Goal: Task Accomplishment & Management: Use online tool/utility

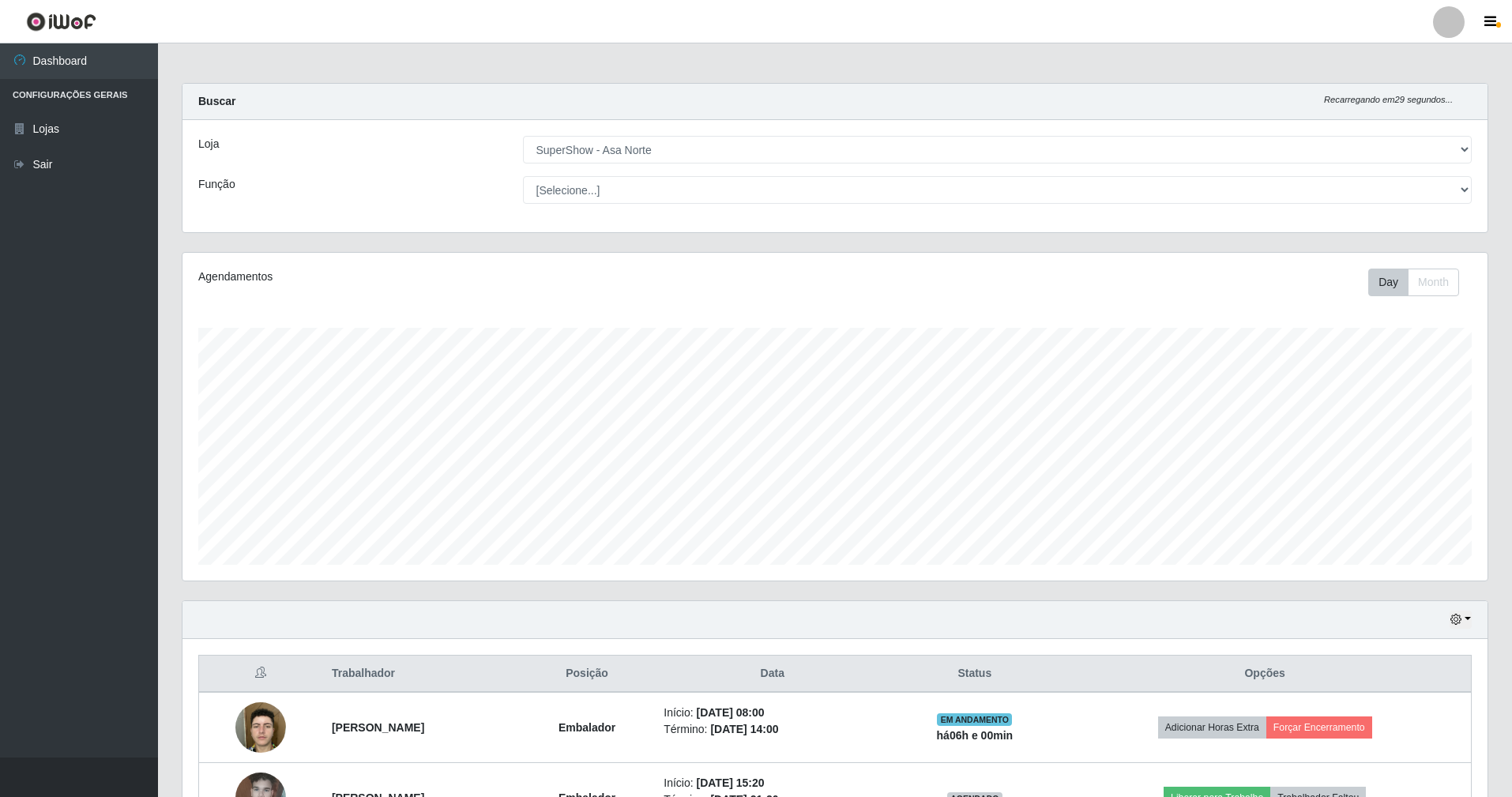
select select "71"
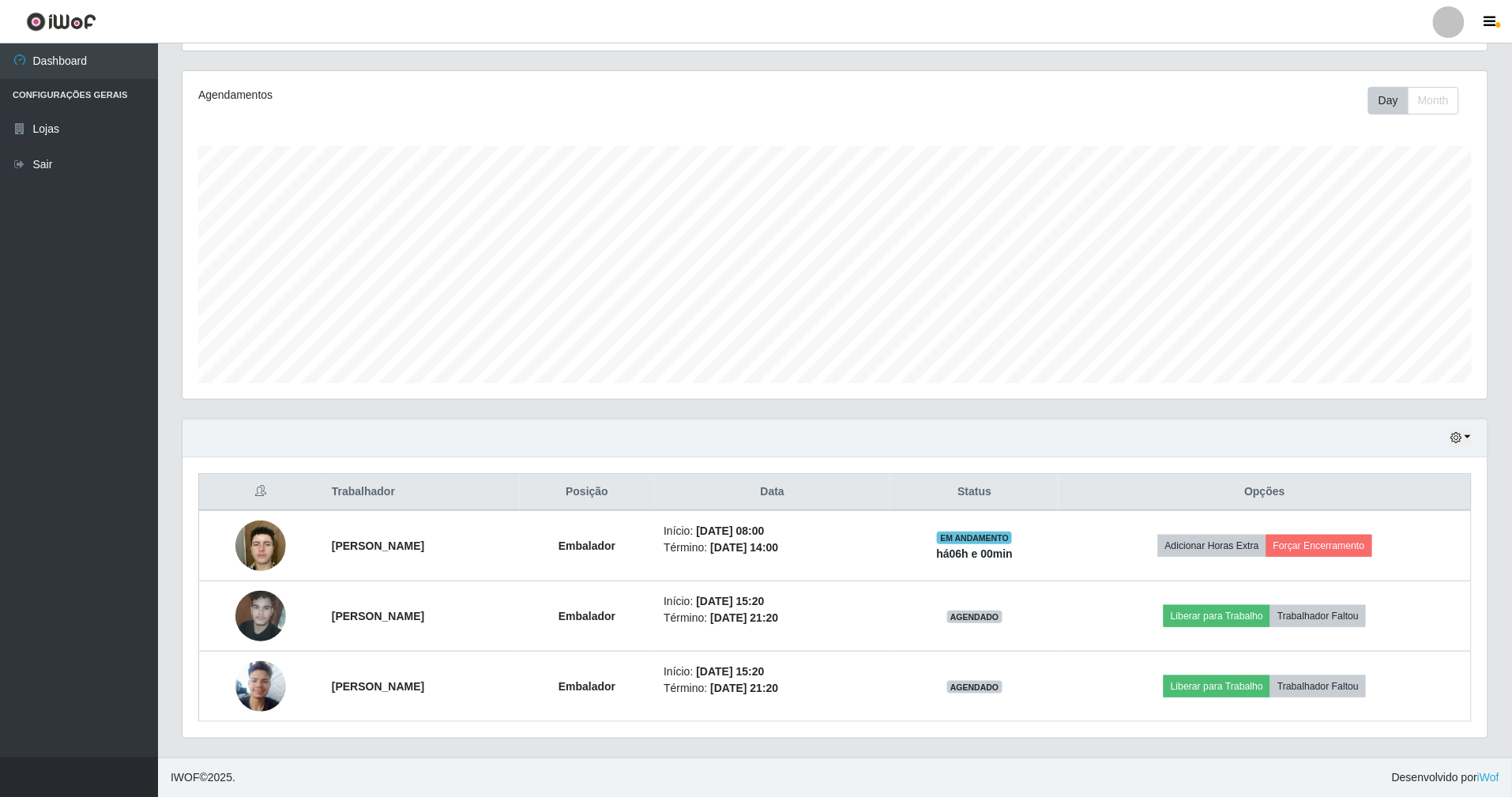
scroll to position [329, 1306]
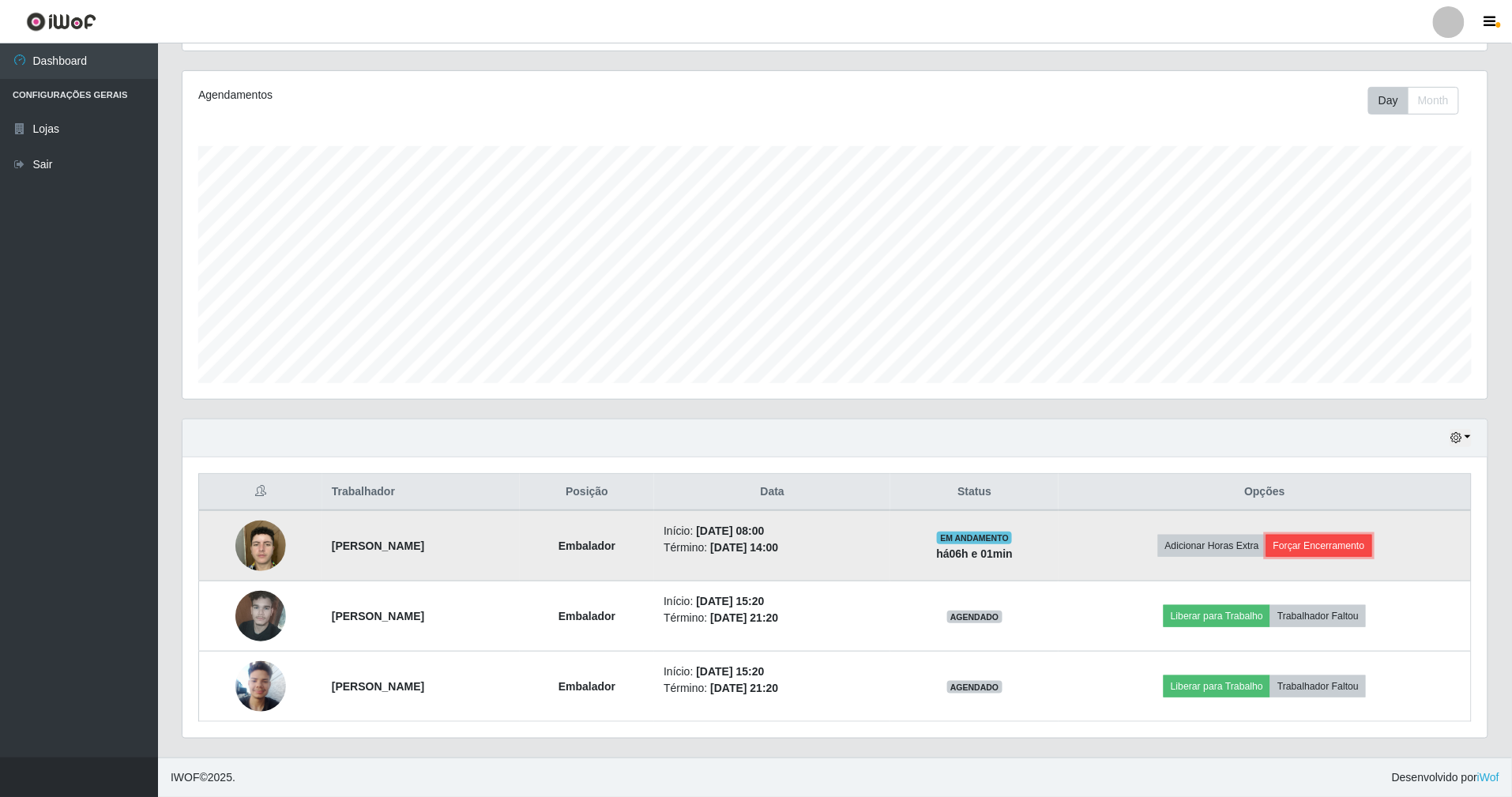
click at [1331, 544] on button "Forçar Encerramento" at bounding box center [1320, 546] width 106 height 23
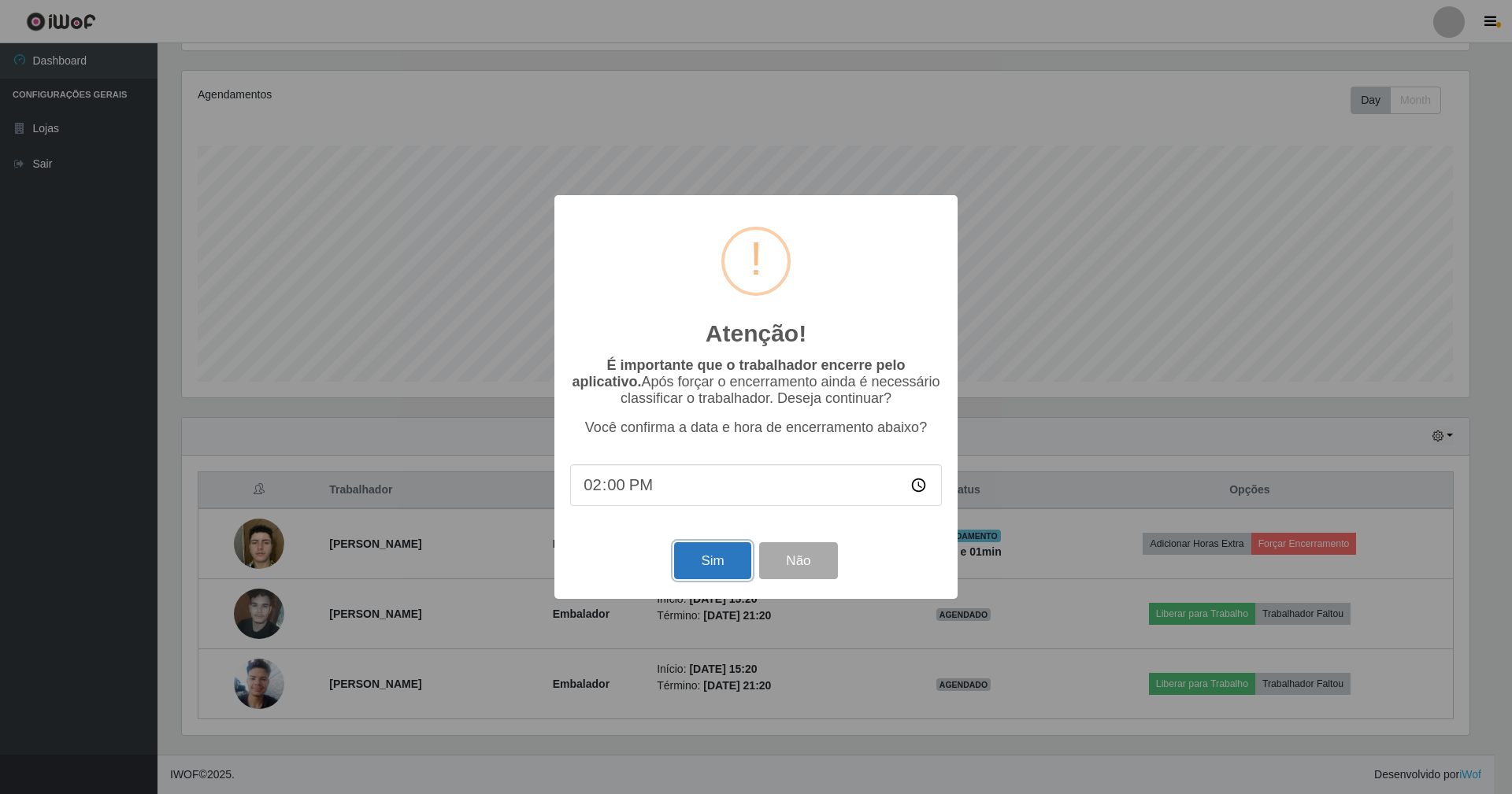
click at [710, 568] on button "Sim" at bounding box center [713, 561] width 77 height 37
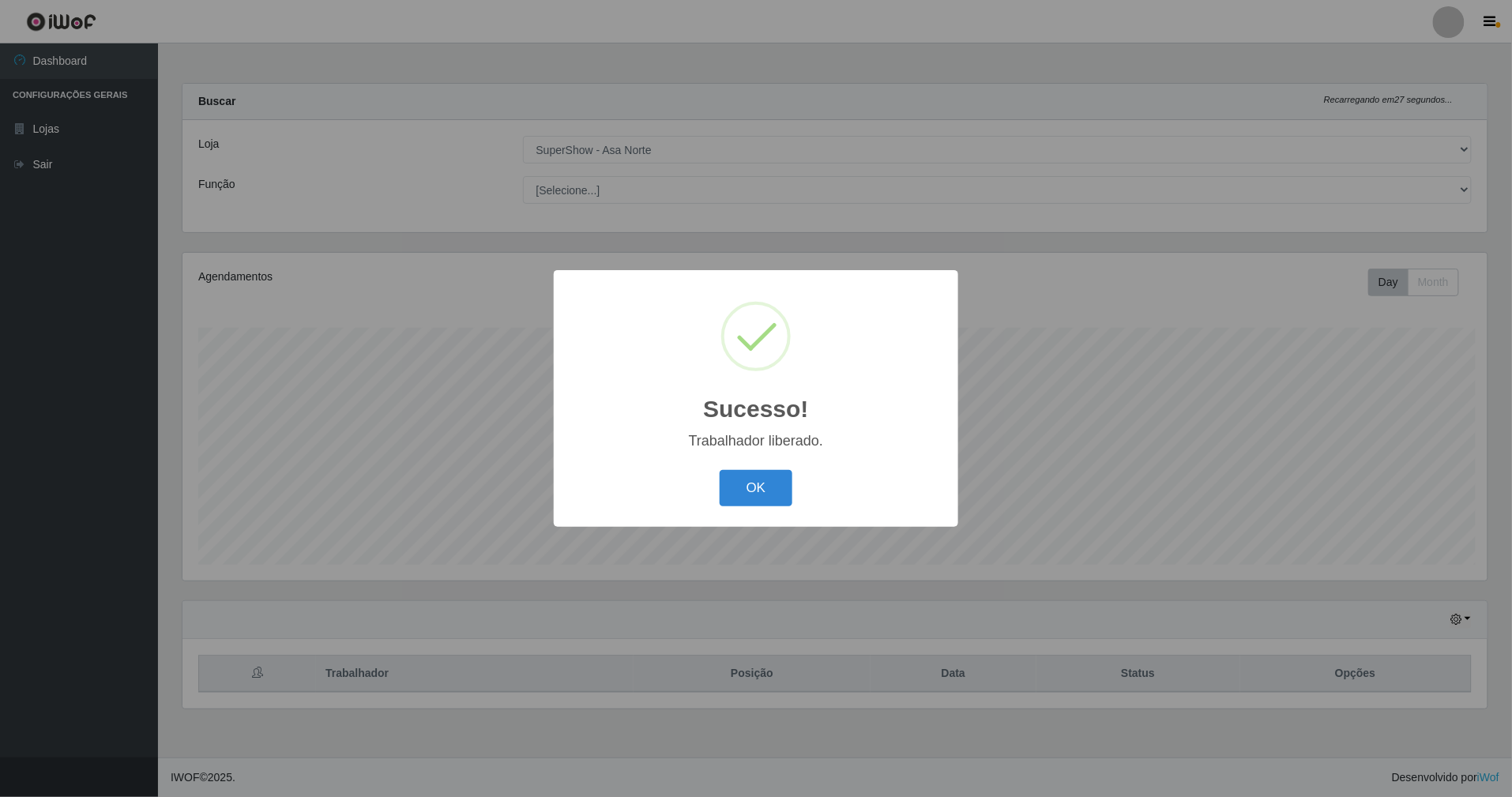
scroll to position [329, 1309]
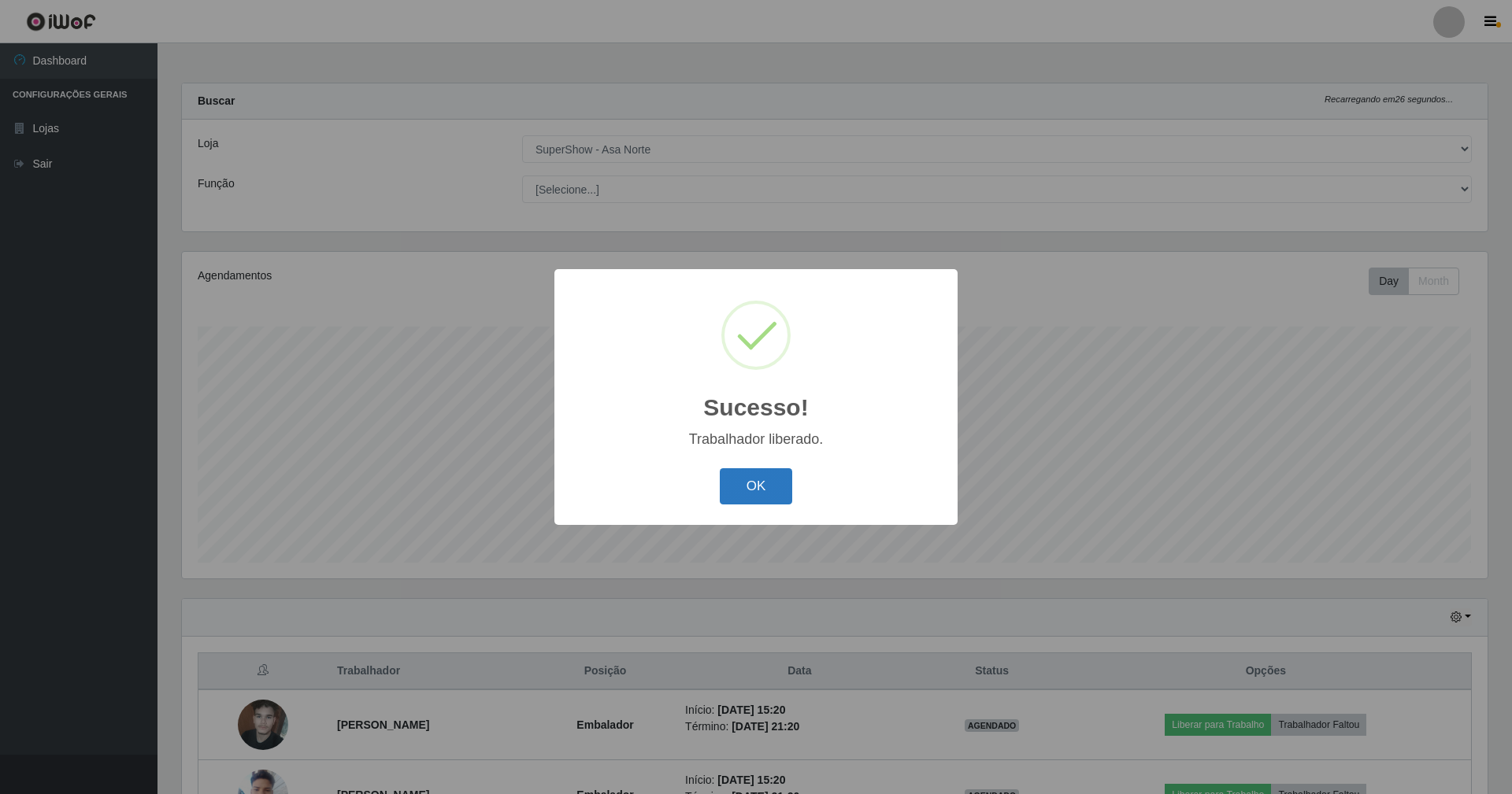
click at [742, 472] on button "OK" at bounding box center [756, 487] width 73 height 37
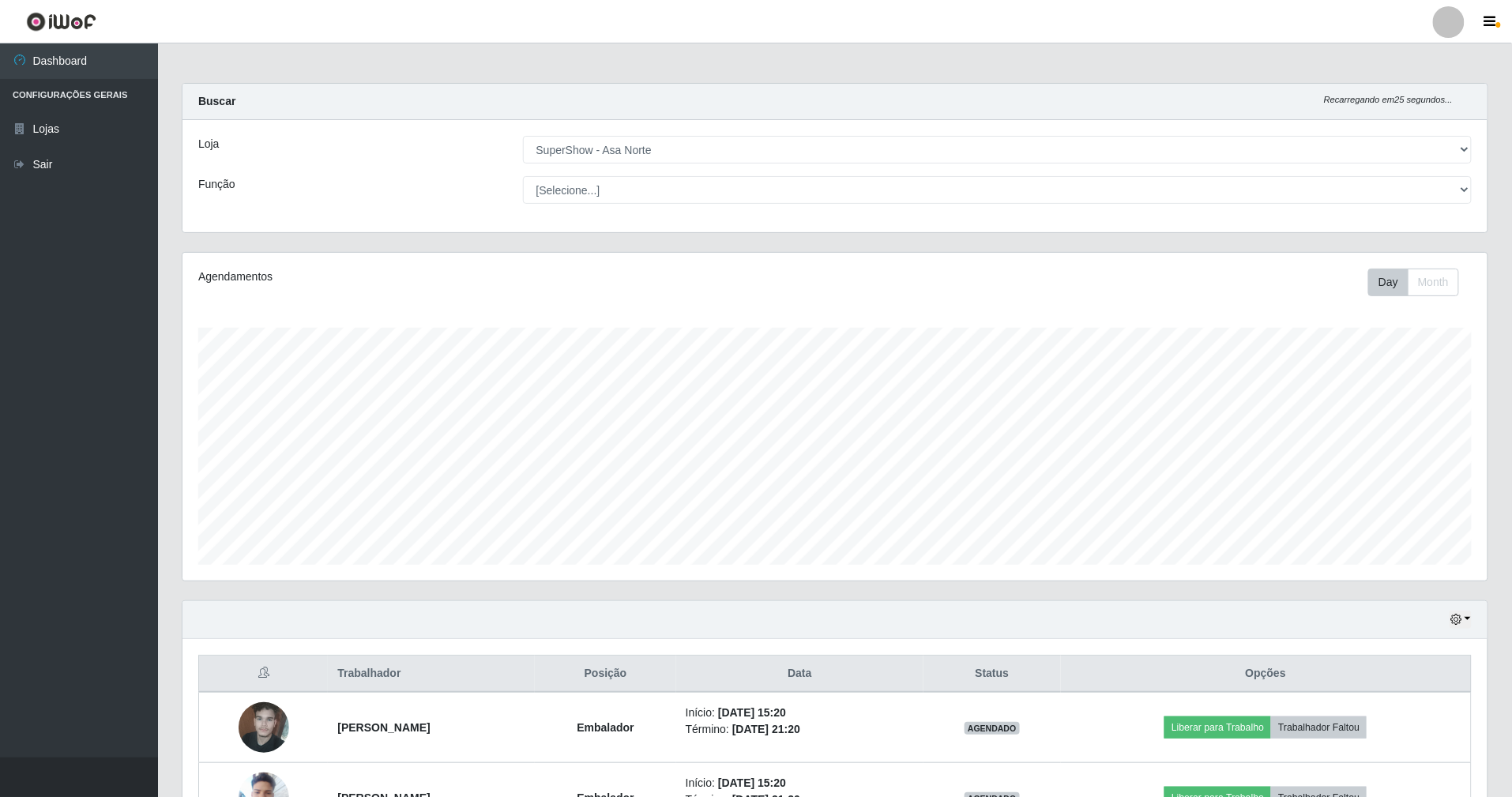
scroll to position [115, 0]
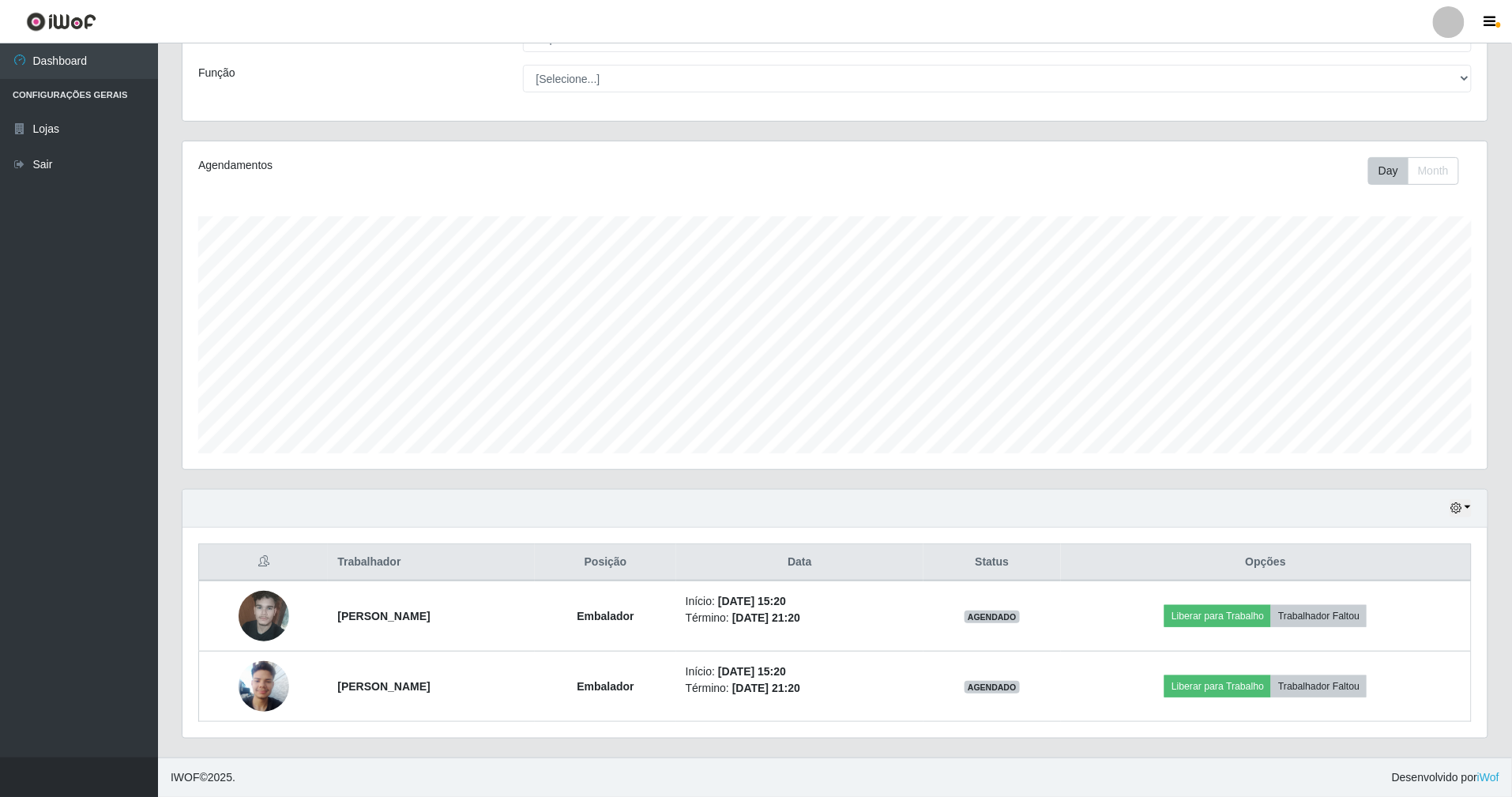
click at [871, 207] on div "Agendamentos Day Month 06/07 Agendamentos 64.49" at bounding box center [834, 305] width 1306 height 328
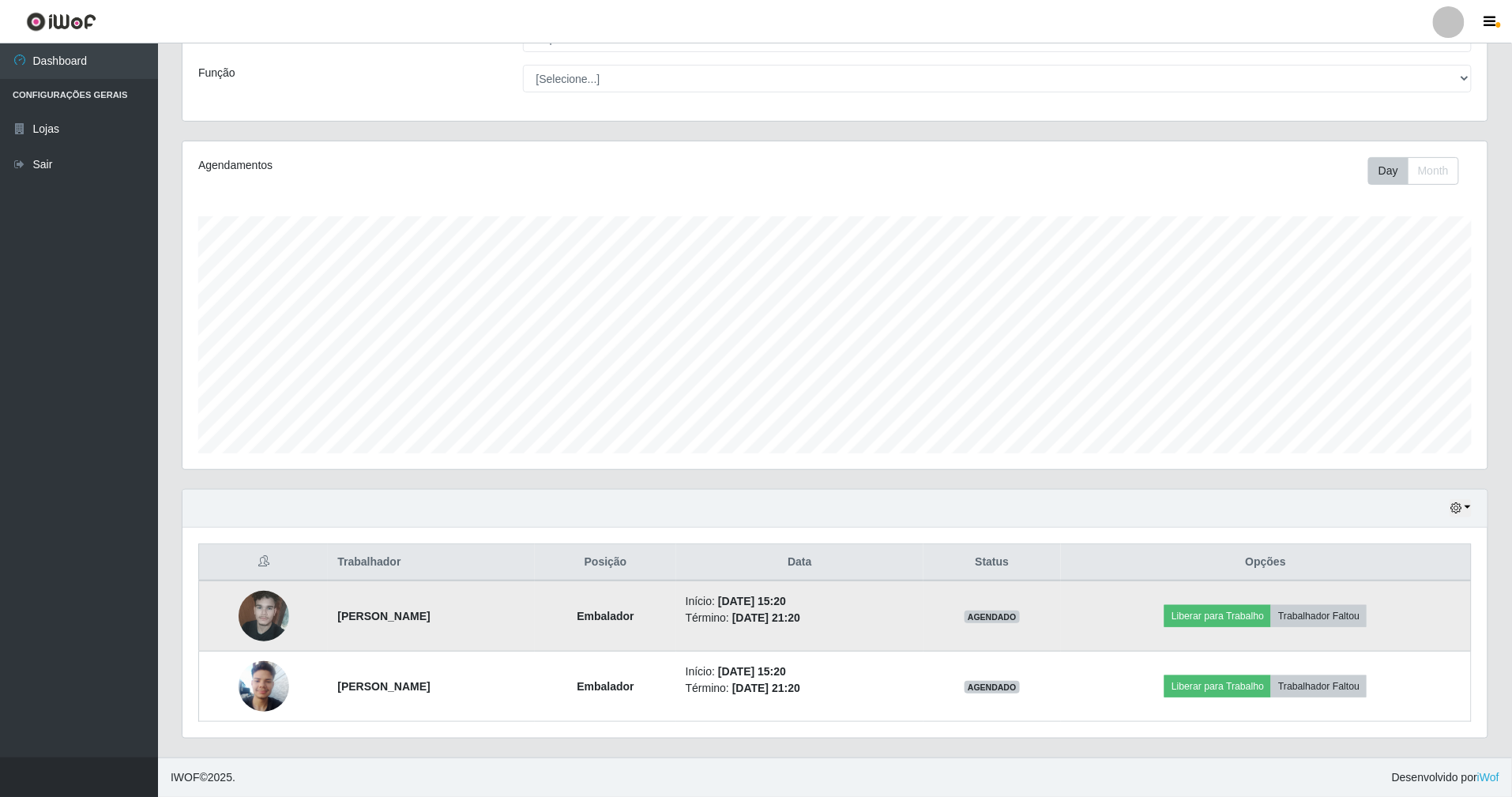
click at [248, 595] on img at bounding box center [264, 616] width 51 height 68
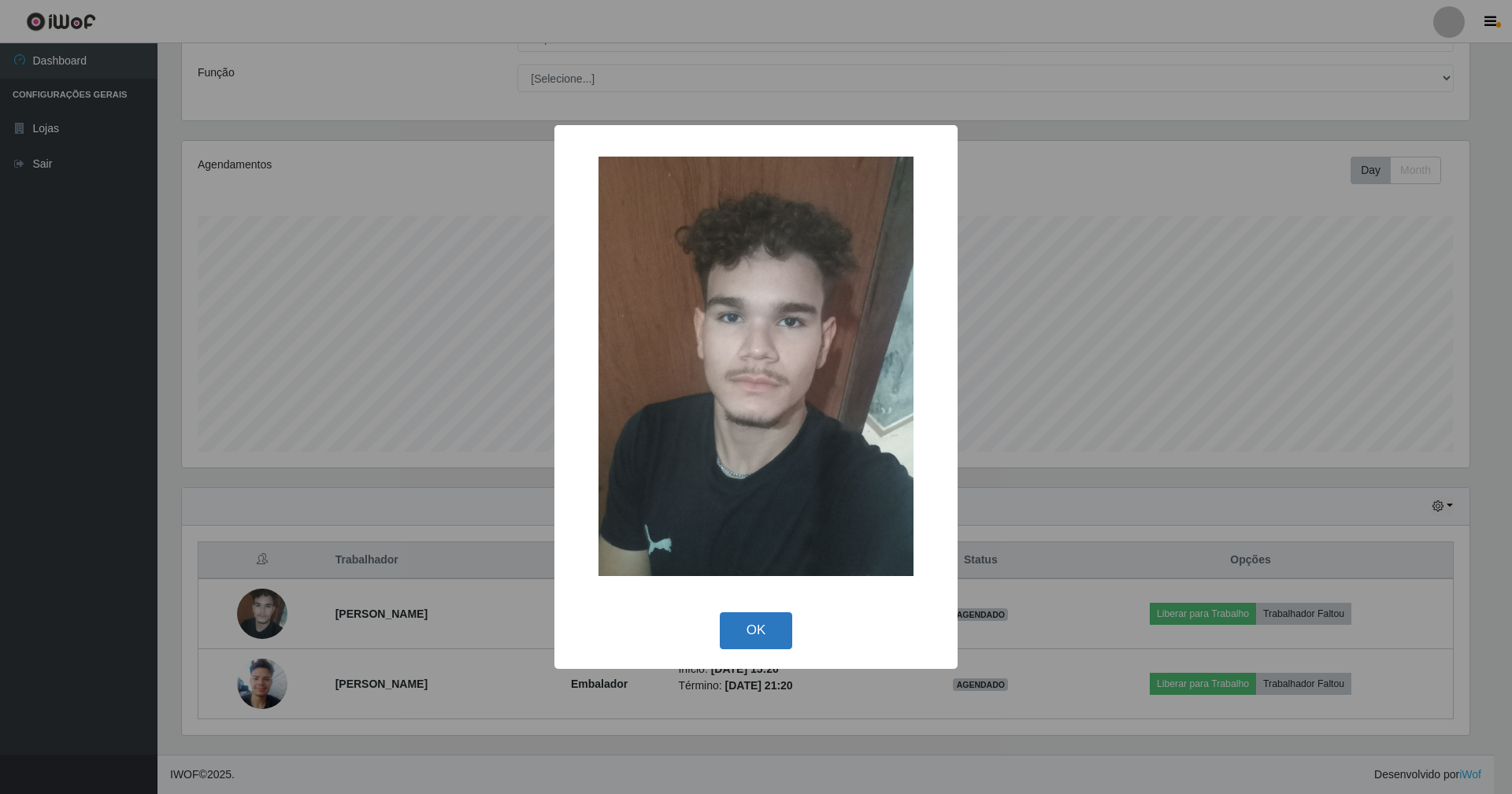
click at [765, 627] on button "OK" at bounding box center [756, 631] width 73 height 37
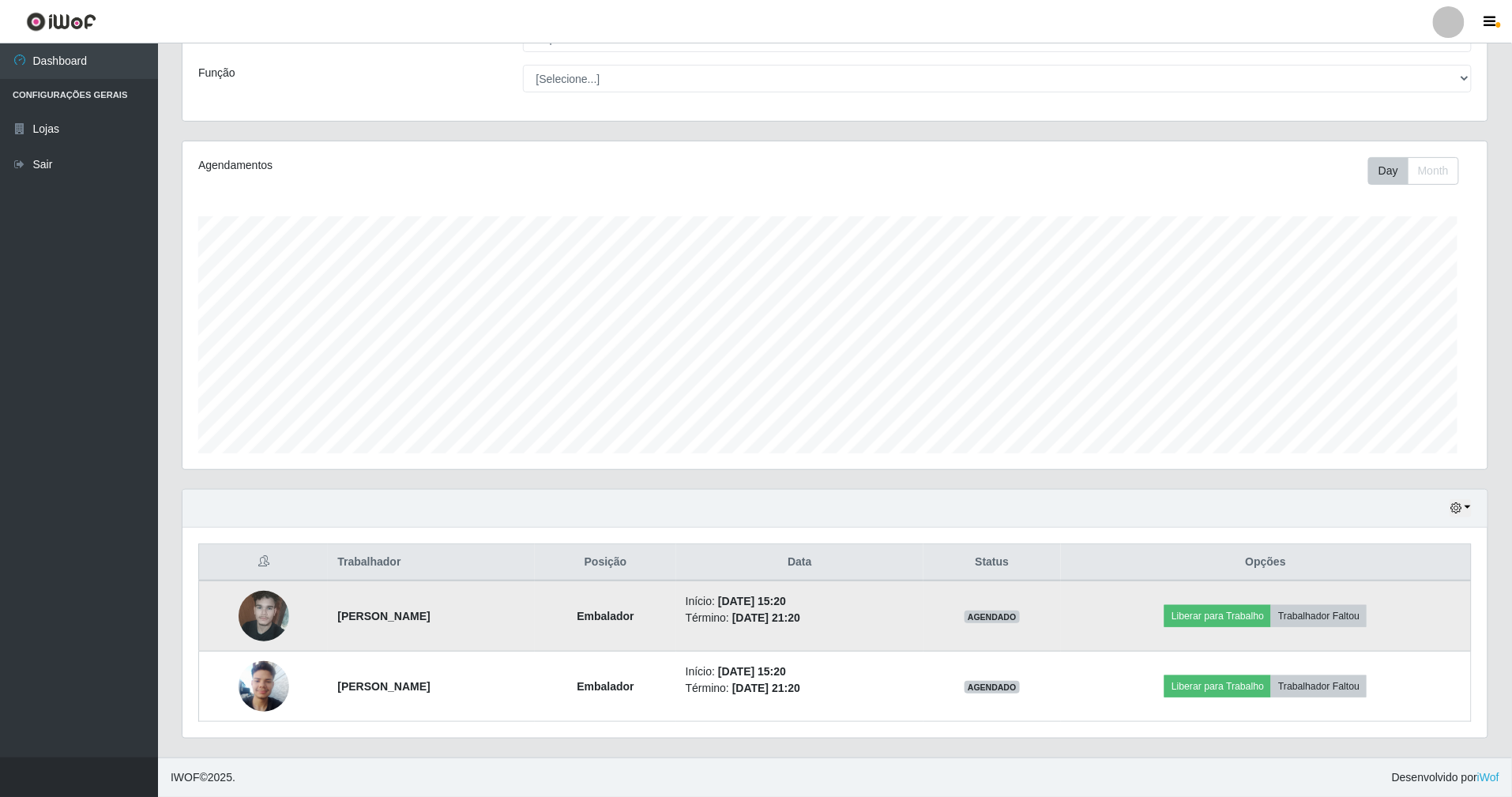
scroll to position [329, 1306]
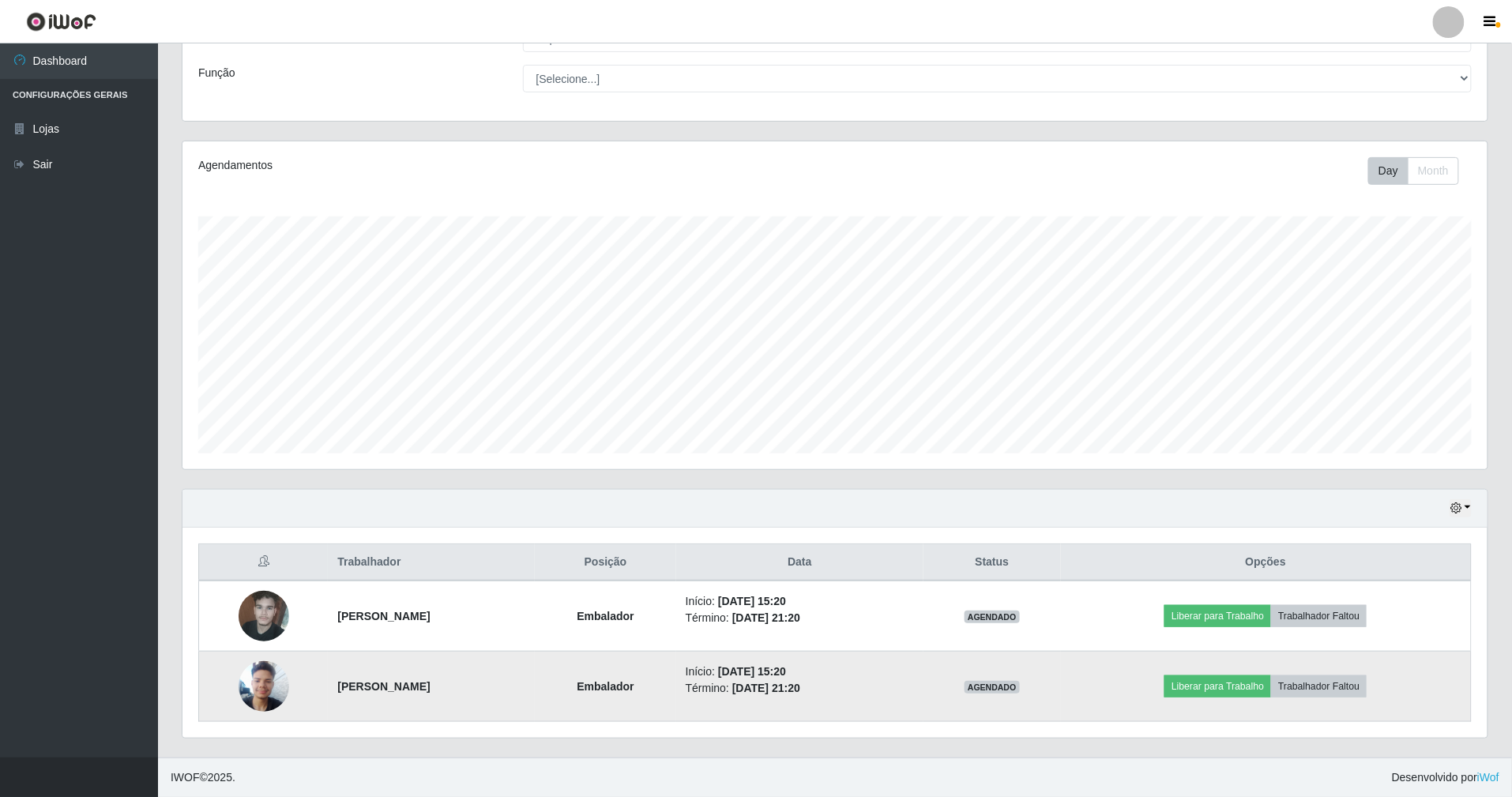
click at [272, 687] on img at bounding box center [264, 686] width 51 height 68
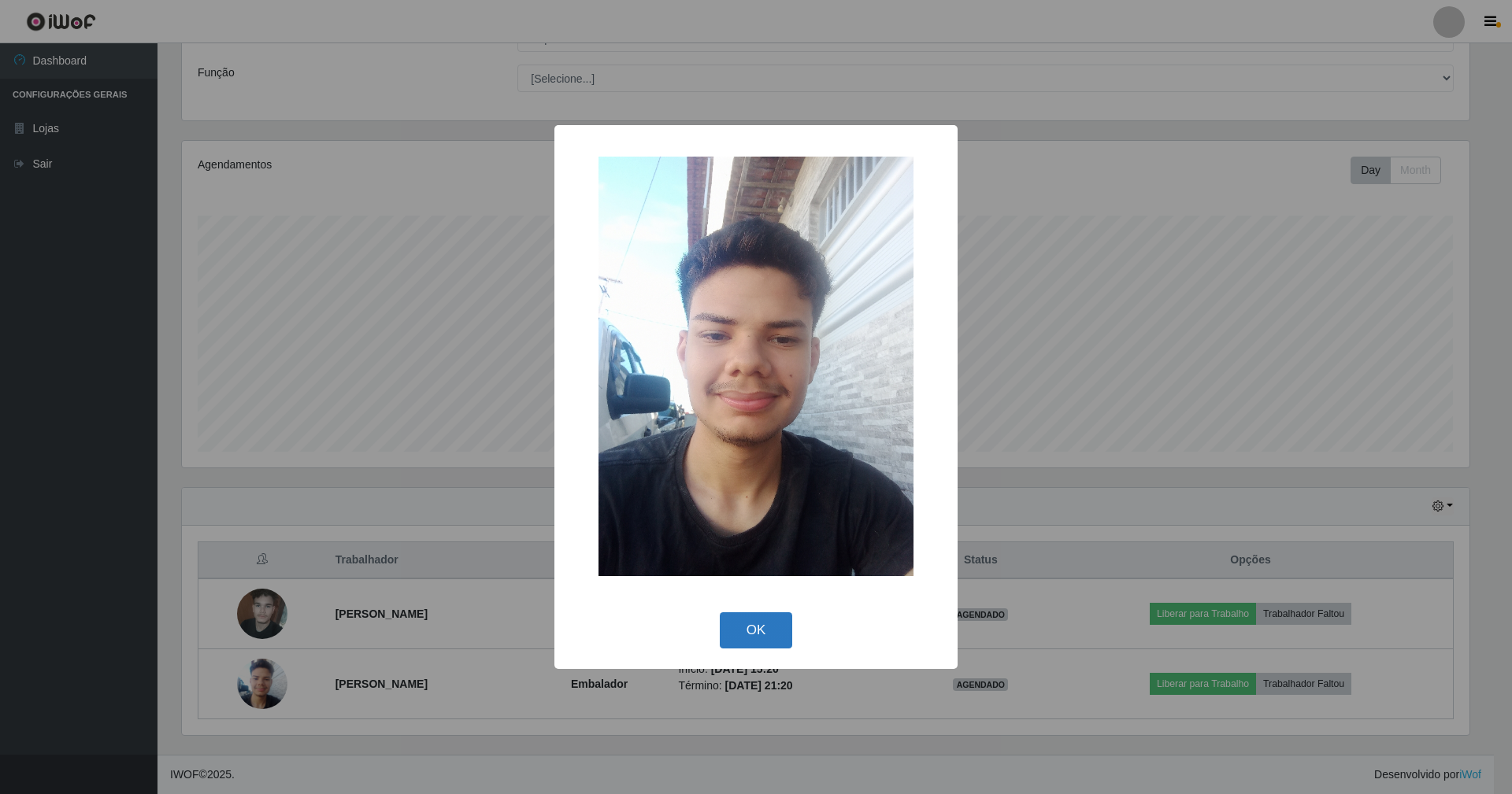
click at [749, 640] on button "OK" at bounding box center [756, 631] width 73 height 37
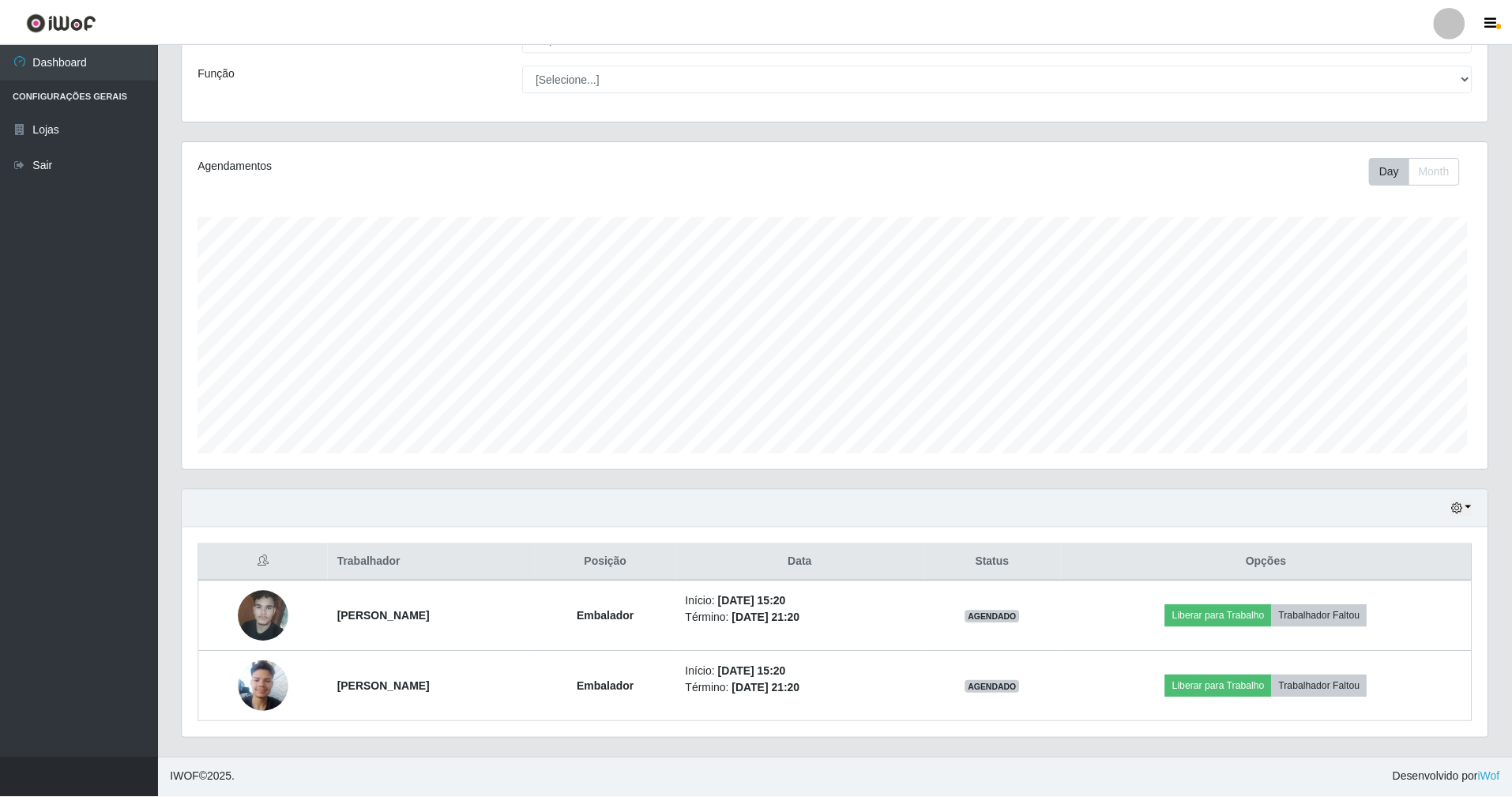
scroll to position [329, 1306]
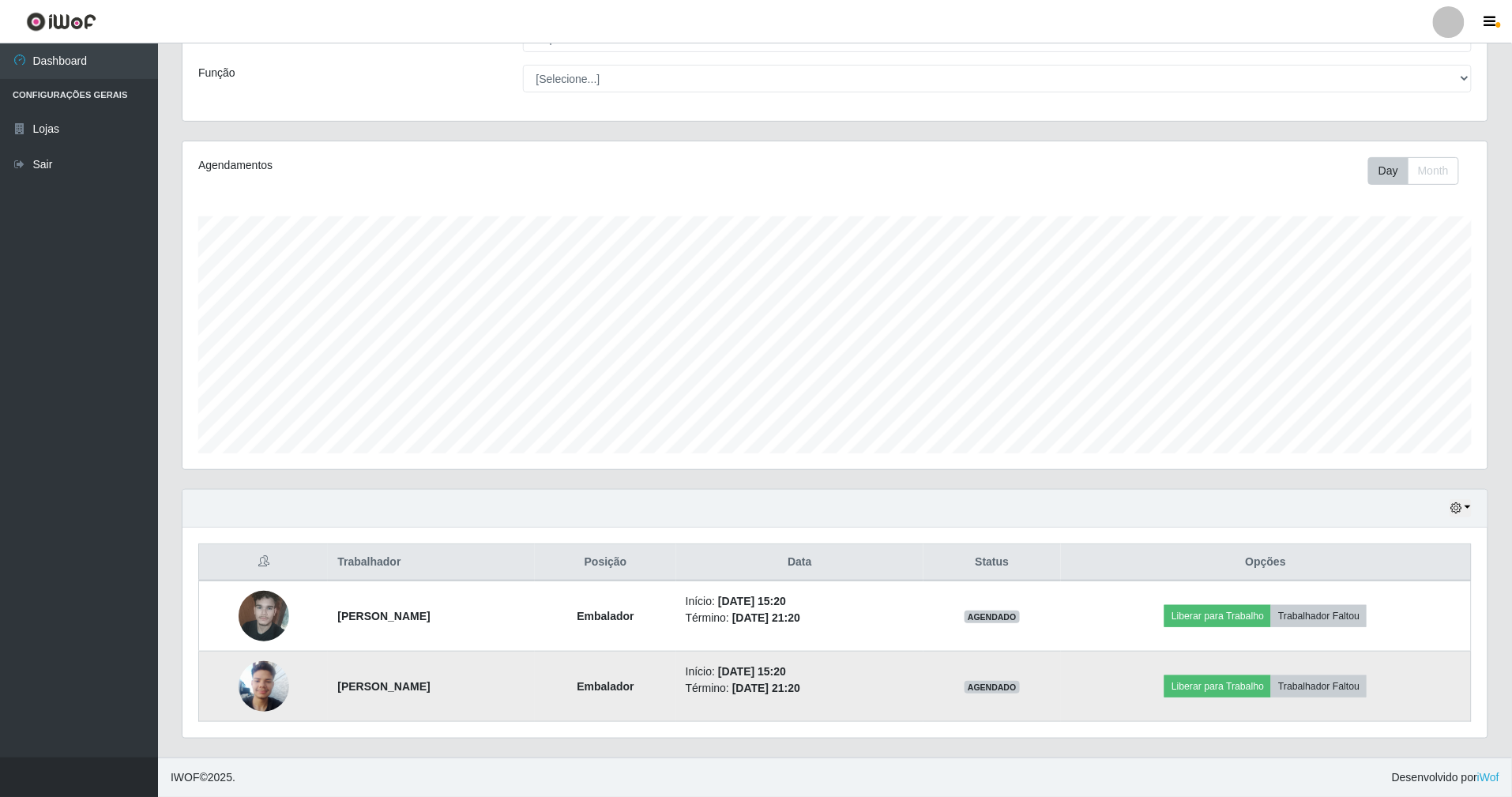
click at [243, 677] on img at bounding box center [264, 686] width 51 height 68
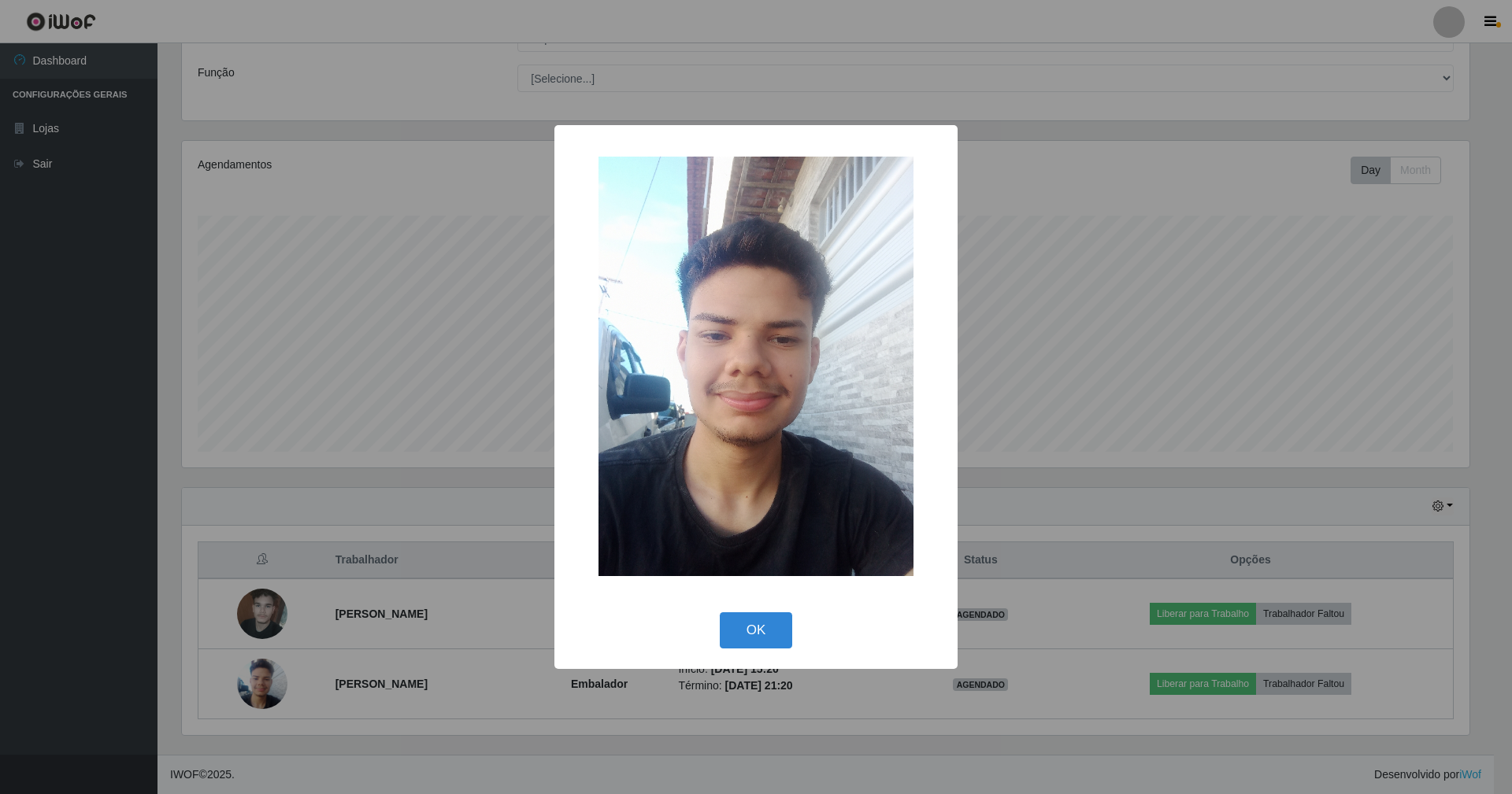
click at [1147, 192] on div "× OK Cancel" at bounding box center [756, 397] width 1512 height 794
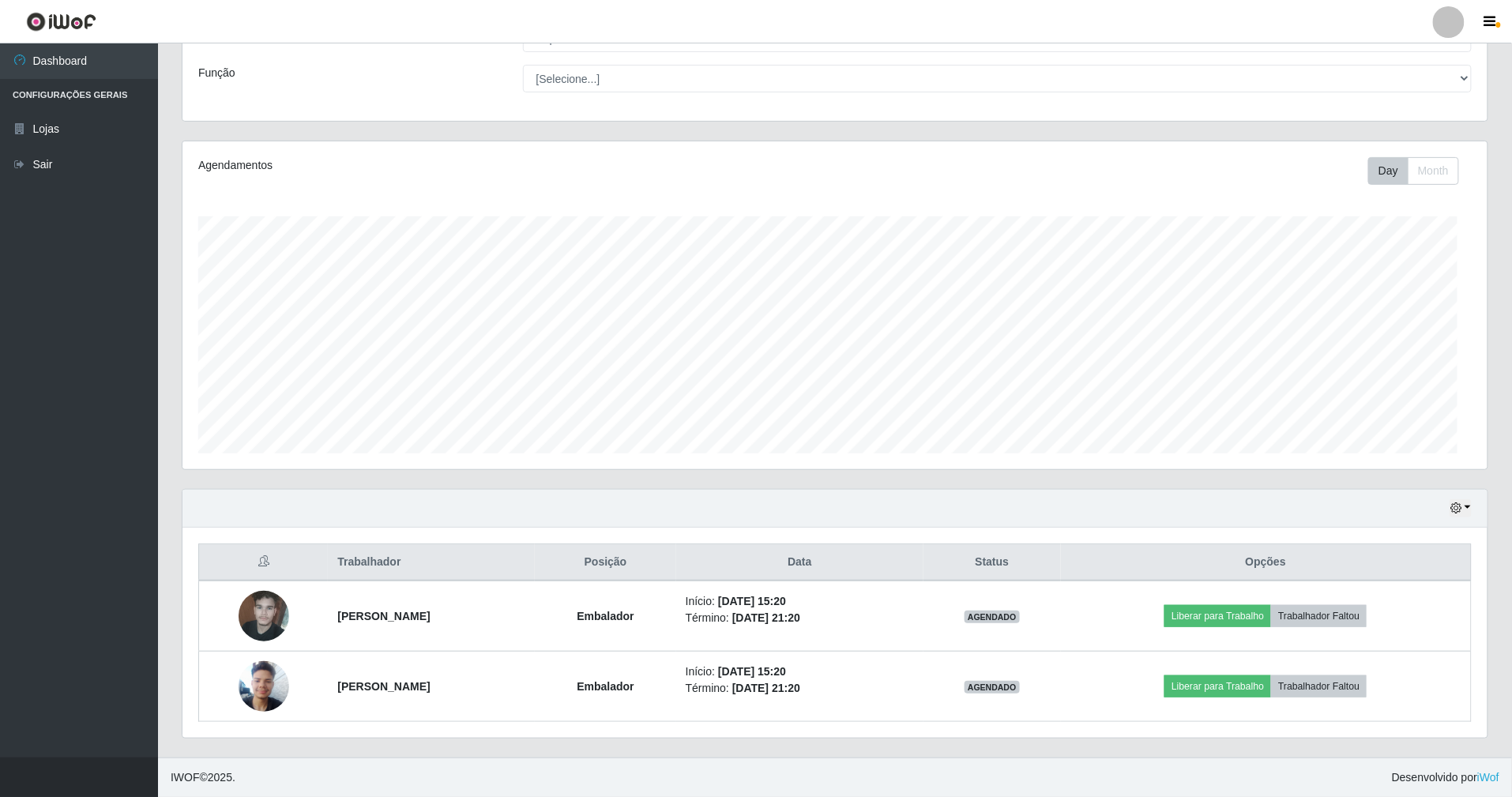
scroll to position [329, 1306]
